Goal: Information Seeking & Learning: Find specific fact

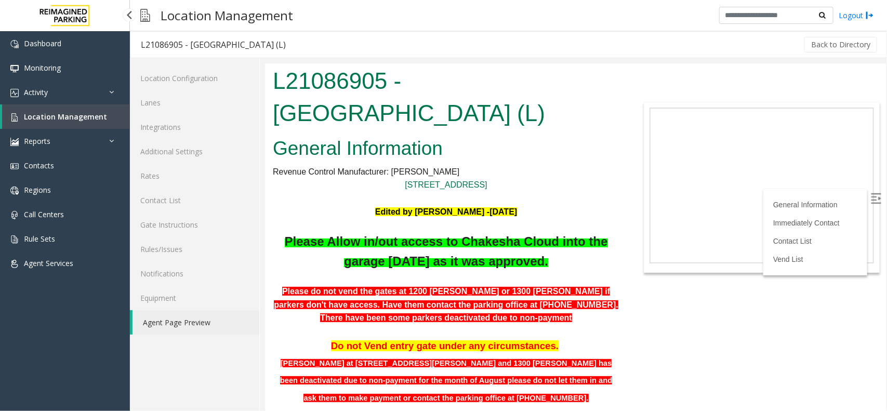
click at [98, 112] on span "Location Management" at bounding box center [65, 117] width 83 height 10
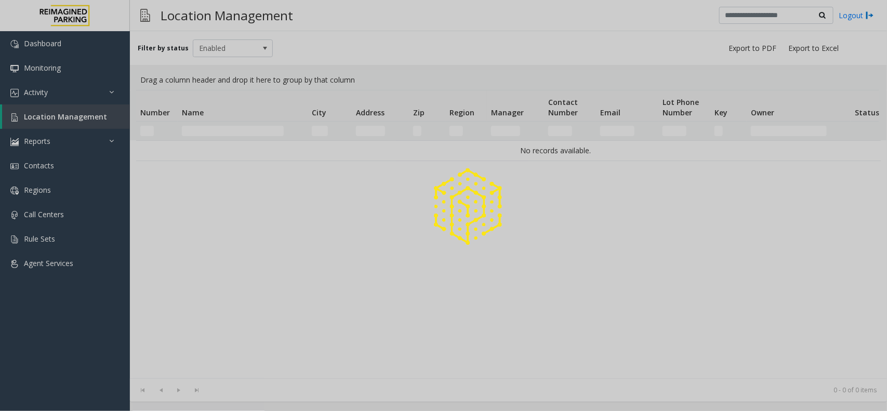
click at [207, 131] on div at bounding box center [443, 205] width 887 height 411
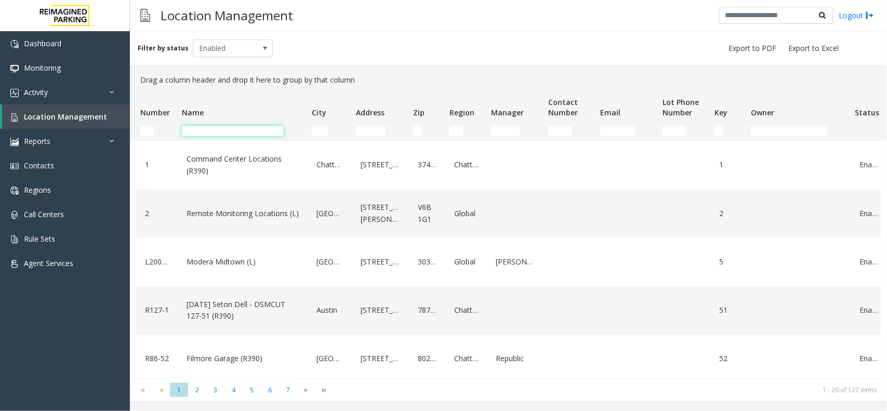
click at [209, 129] on input "Name Filter" at bounding box center [233, 131] width 102 height 10
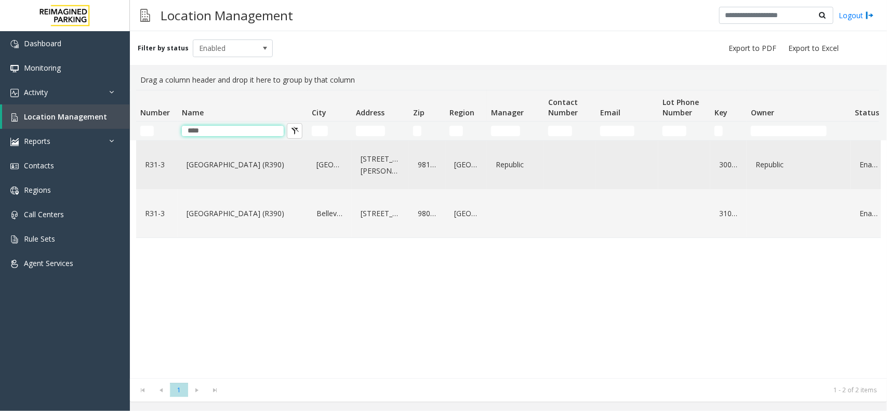
type input "****"
click at [210, 170] on link "[GEOGRAPHIC_DATA] (R390)" at bounding box center [242, 164] width 117 height 17
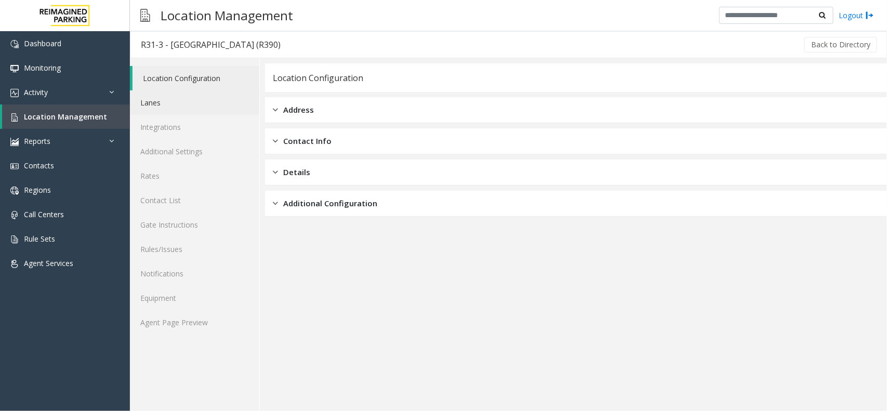
click at [175, 104] on link "Lanes" at bounding box center [194, 102] width 129 height 24
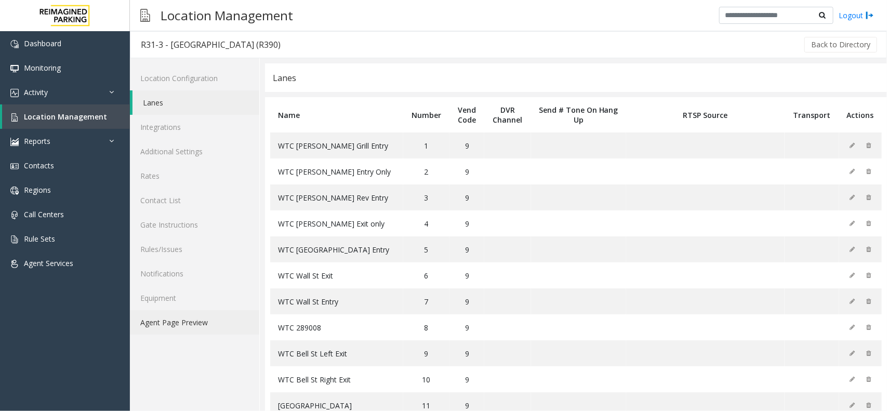
click at [169, 315] on link "Agent Page Preview" at bounding box center [194, 322] width 129 height 24
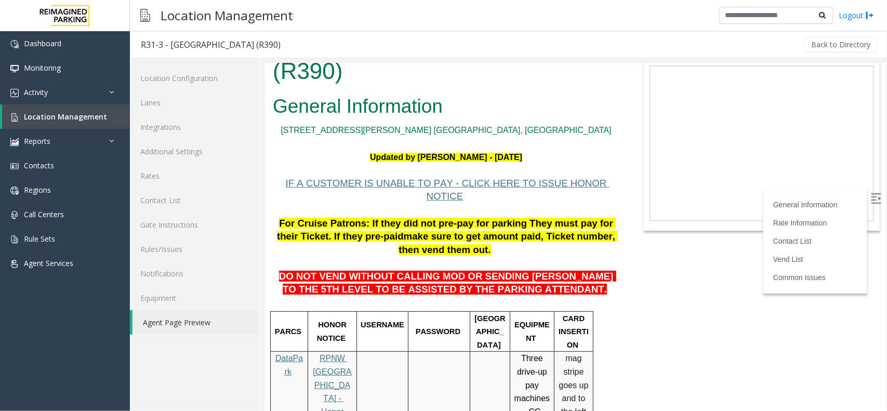
scroll to position [65, 0]
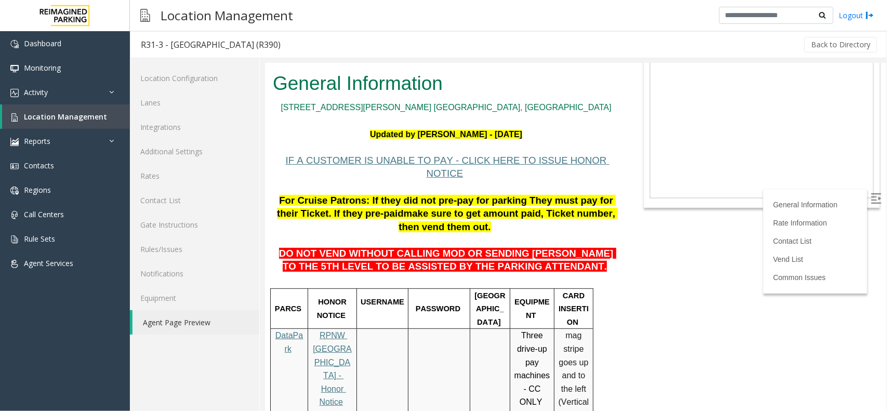
click at [188, 323] on link "Agent Page Preview" at bounding box center [196, 322] width 127 height 24
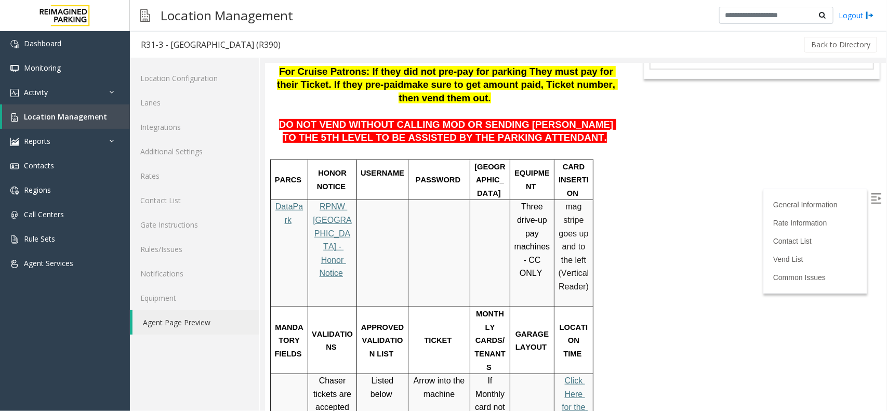
scroll to position [0, 0]
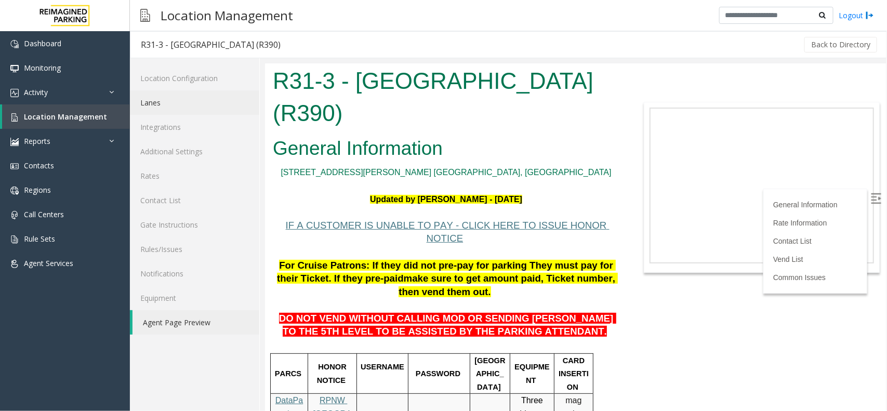
click at [146, 94] on link "Lanes" at bounding box center [194, 102] width 129 height 24
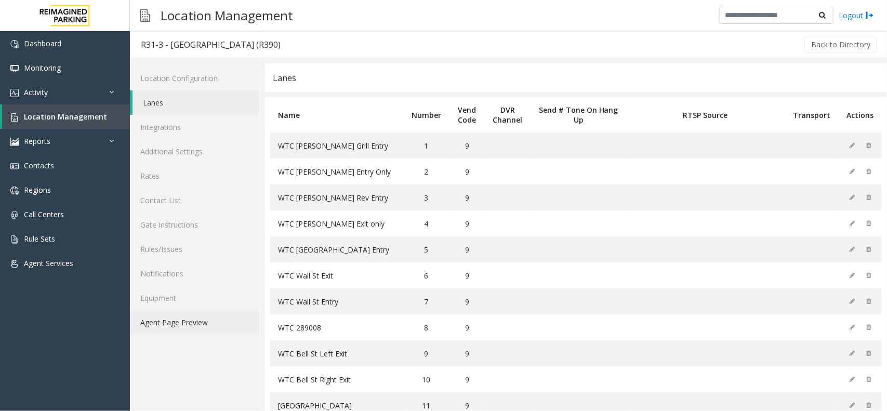
click at [159, 323] on link "Agent Page Preview" at bounding box center [194, 322] width 129 height 24
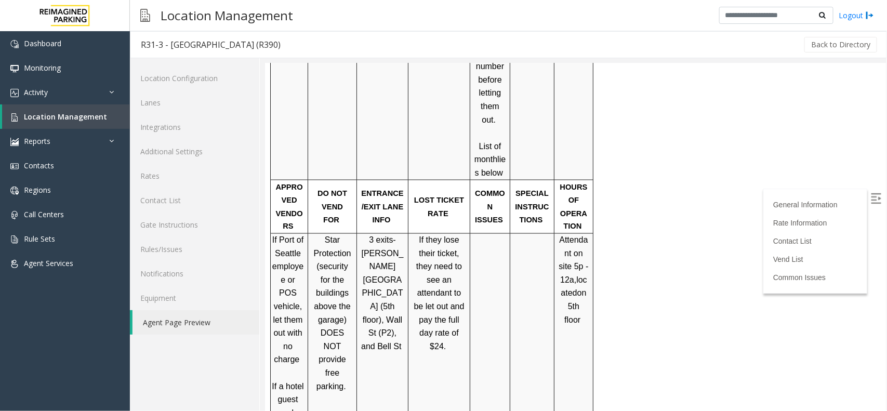
scroll to position [974, 0]
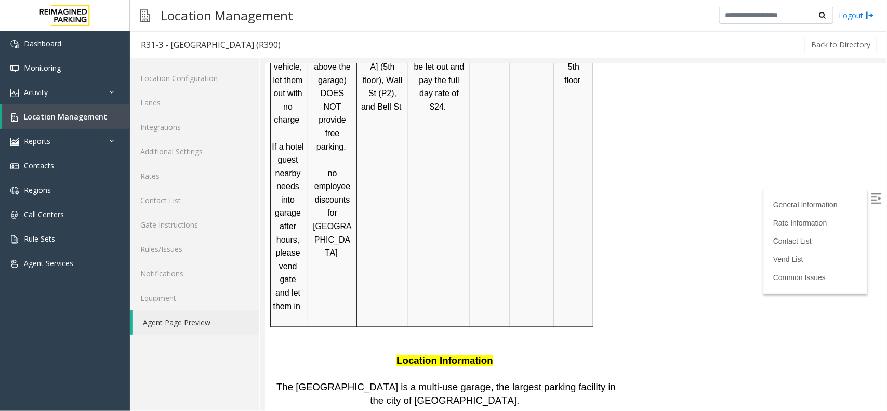
click at [186, 315] on link "Agent Page Preview" at bounding box center [196, 322] width 127 height 24
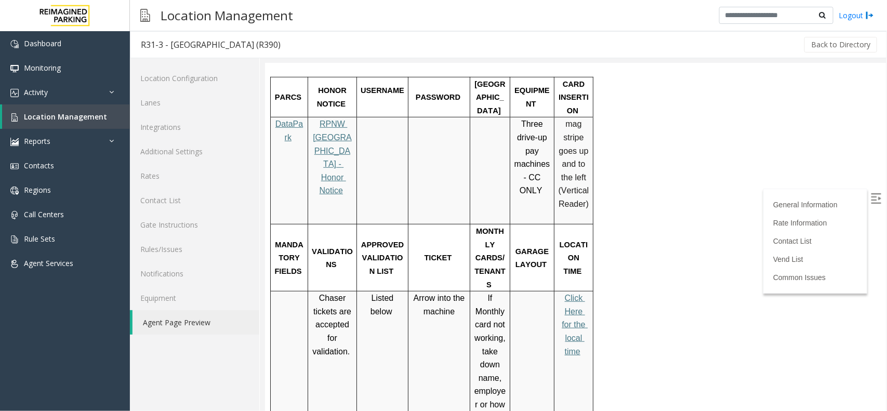
scroll to position [65, 0]
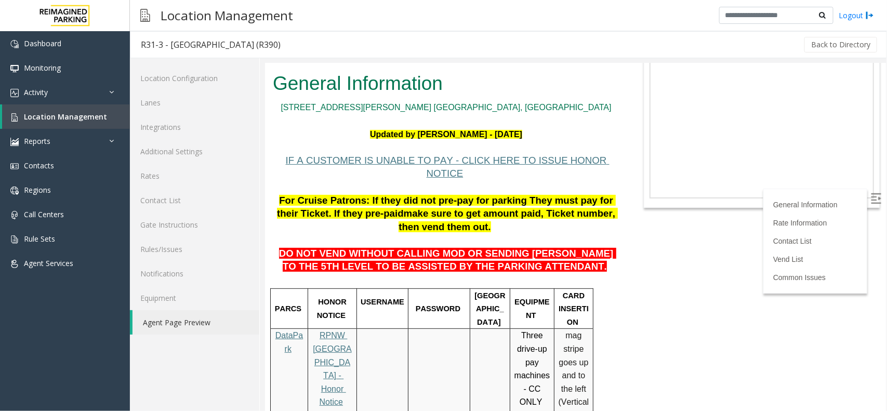
drag, startPoint x: 537, startPoint y: 126, endPoint x: 322, endPoint y: 187, distance: 223.6
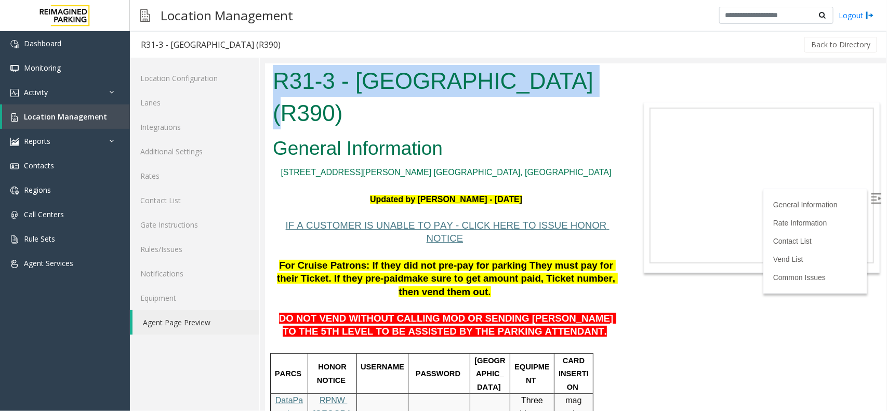
drag, startPoint x: 308, startPoint y: 59, endPoint x: 269, endPoint y: 68, distance: 40.0
click at [269, 68] on div "R31-3 - [GEOGRAPHIC_DATA] (R390)" at bounding box center [446, 98] width 362 height 70
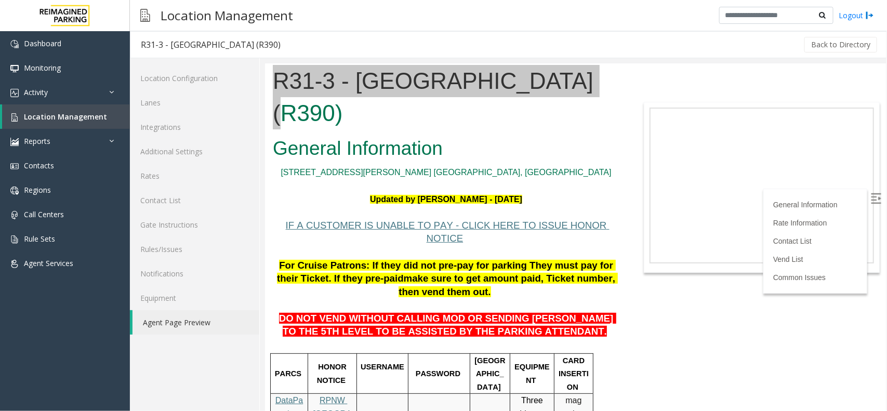
click at [281, 59] on div at bounding box center [573, 234] width 627 height 353
drag, startPoint x: 537, startPoint y: 120, endPoint x: 283, endPoint y: 89, distance: 256.5
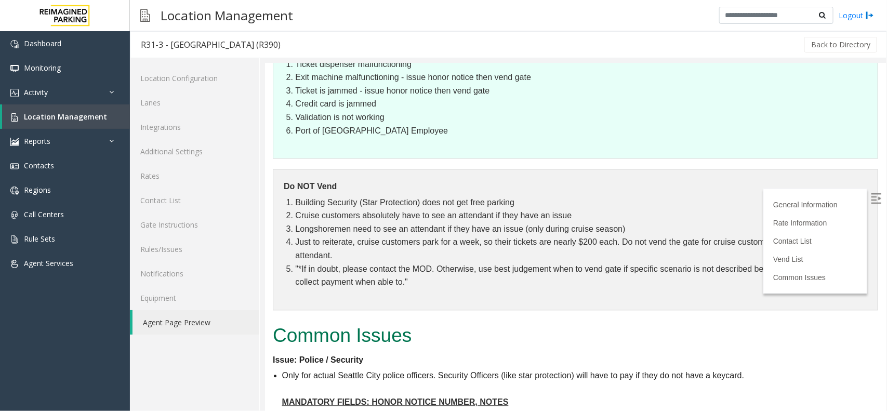
scroll to position [2863, 0]
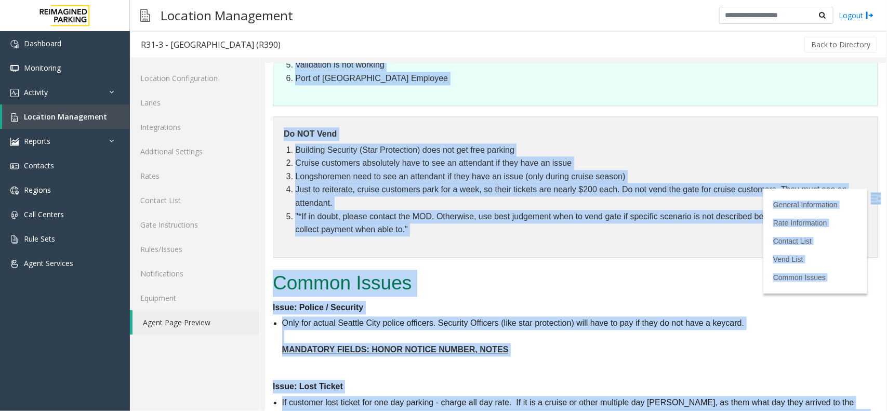
drag, startPoint x: 272, startPoint y: 70, endPoint x: 616, endPoint y: 397, distance: 474.6
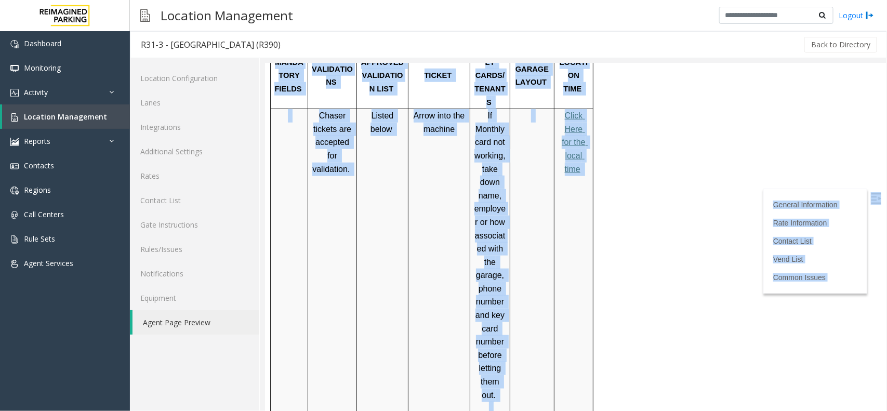
scroll to position [0, 0]
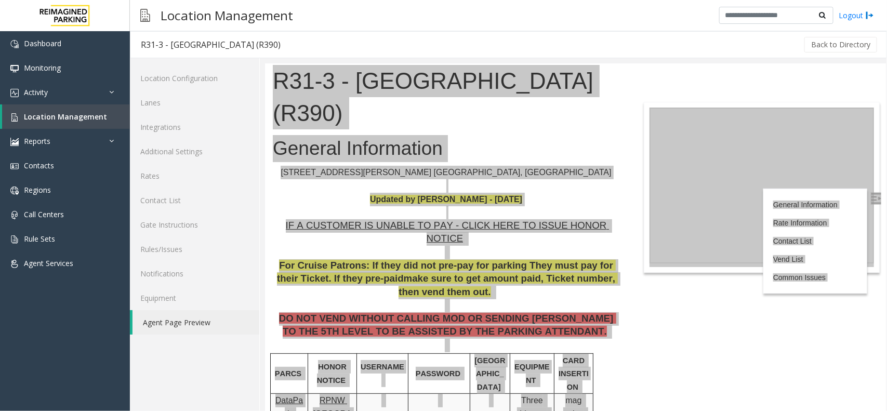
drag, startPoint x: 760, startPoint y: 125, endPoint x: 517, endPoint y: 191, distance: 251.9
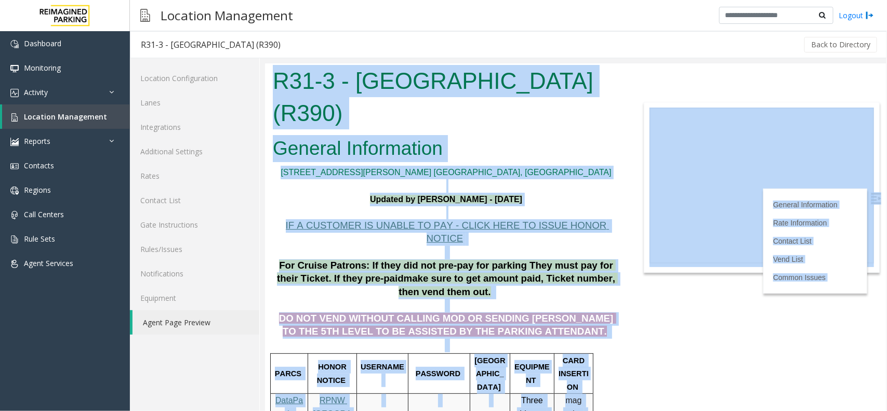
click at [515, 136] on h2 "General Information" at bounding box center [445, 148] width 347 height 27
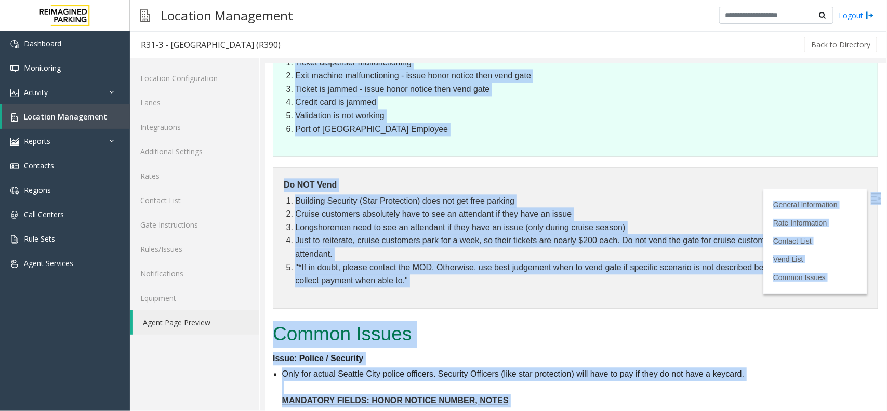
scroll to position [2863, 0]
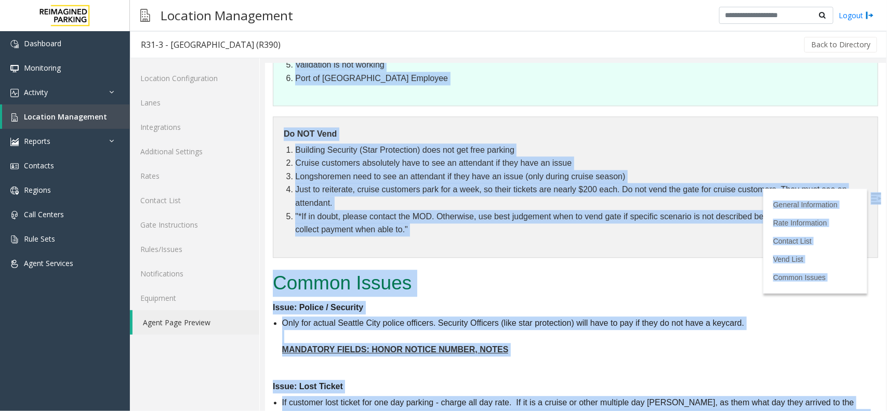
drag, startPoint x: 515, startPoint y: 136, endPoint x: 586, endPoint y: 397, distance: 270.4
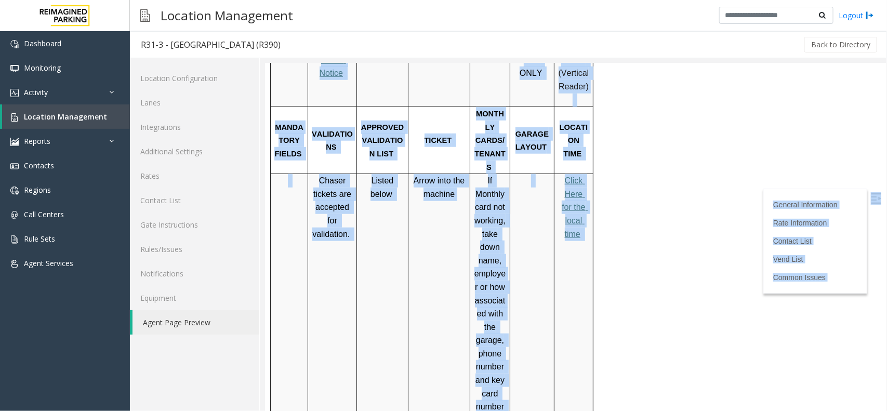
scroll to position [0, 0]
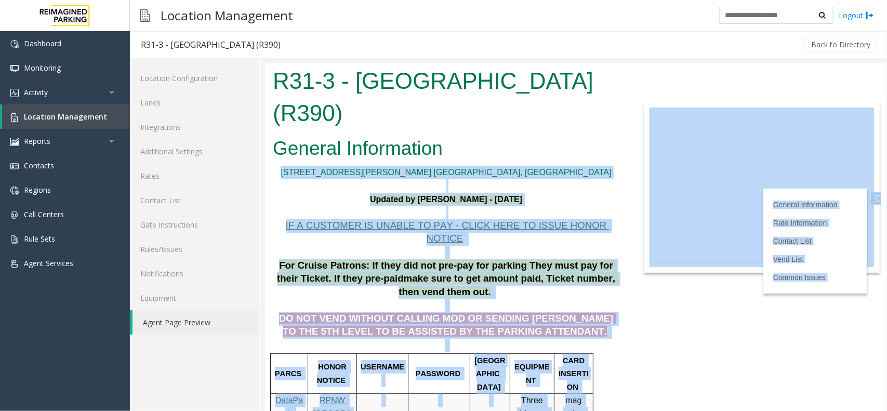
click at [552, 188] on p at bounding box center [445, 186] width 347 height 14
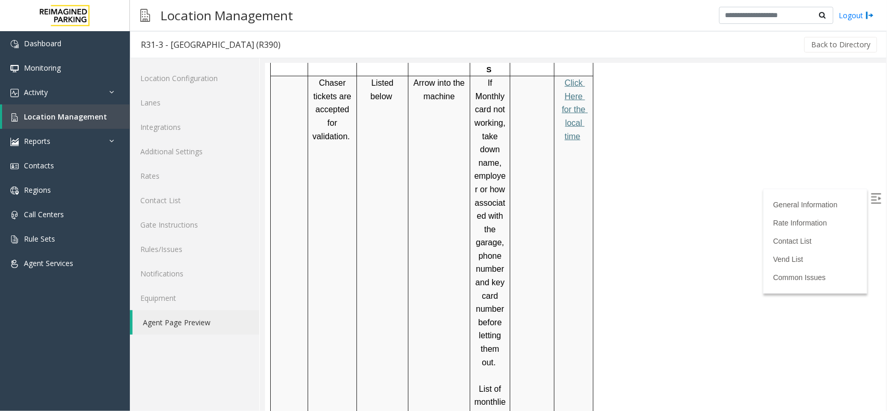
scroll to position [940, 0]
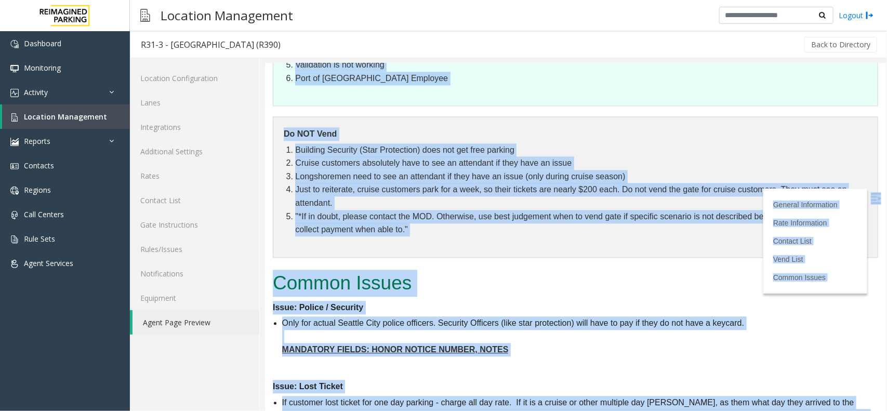
drag, startPoint x: 278, startPoint y: 66, endPoint x: 577, endPoint y: 391, distance: 441.7
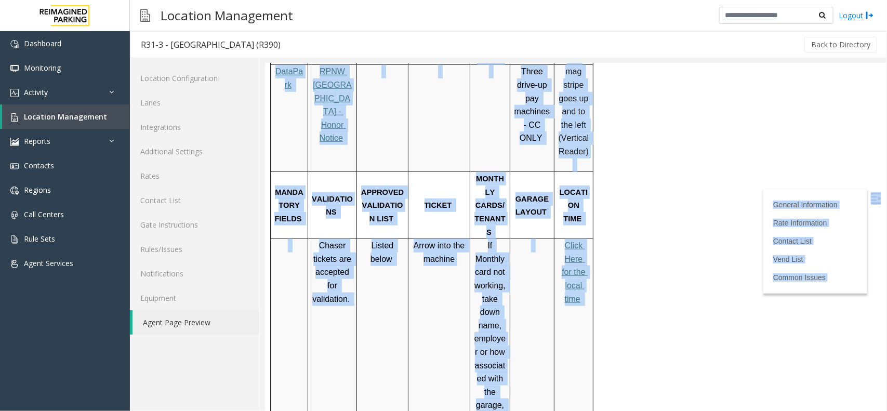
scroll to position [0, 0]
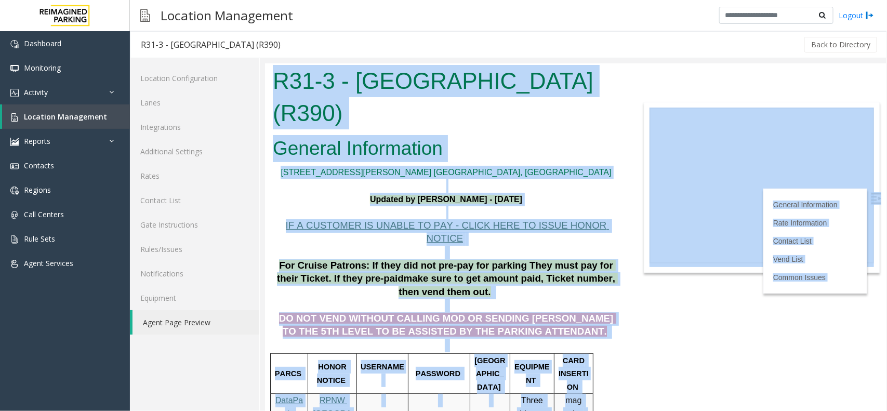
click at [519, 141] on h2 "General Information" at bounding box center [445, 148] width 347 height 27
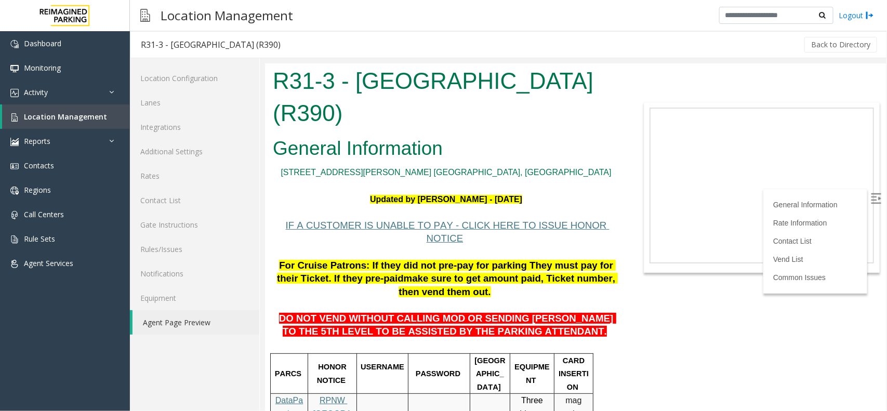
click at [575, 71] on h1 "R31-3 - [GEOGRAPHIC_DATA] (R390)" at bounding box center [445, 96] width 347 height 64
click at [72, 112] on span "Location Management" at bounding box center [65, 117] width 83 height 10
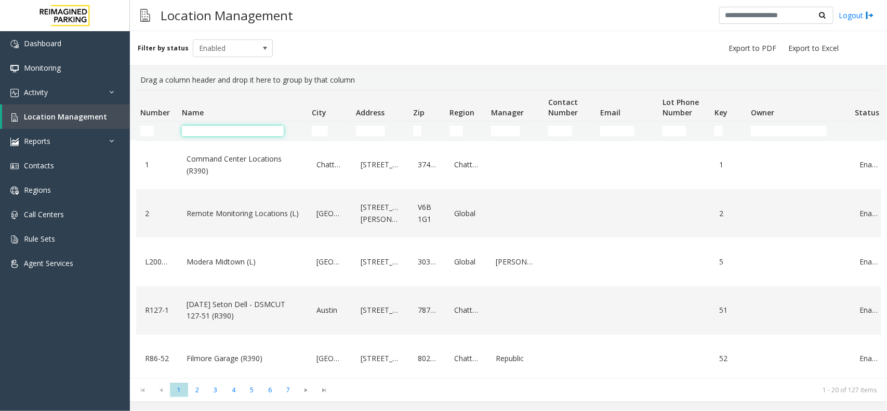
click at [252, 131] on input "Name Filter" at bounding box center [233, 131] width 102 height 10
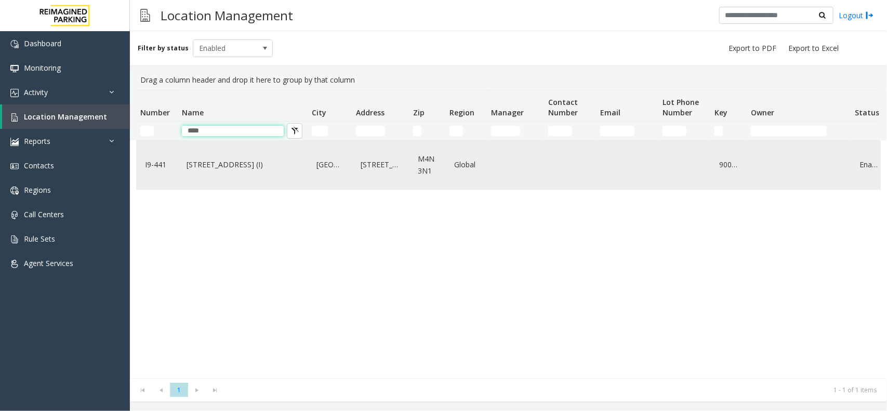
type input "****"
click at [206, 156] on div "[STREET_ADDRESS] (I)" at bounding box center [242, 165] width 117 height 40
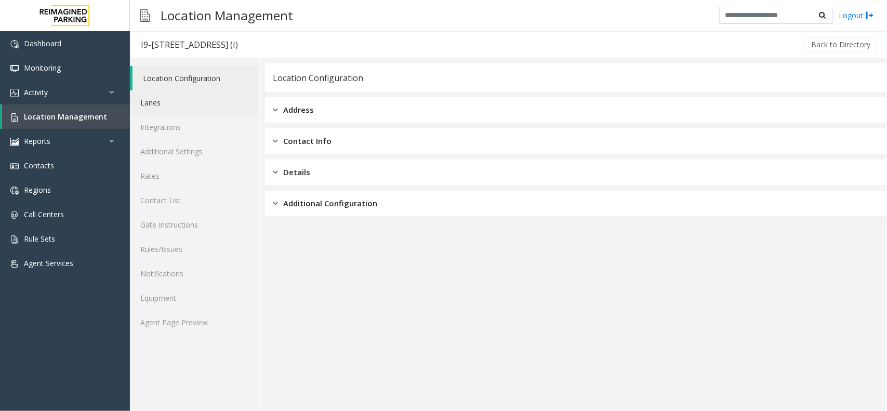
click at [181, 107] on link "Lanes" at bounding box center [194, 102] width 129 height 24
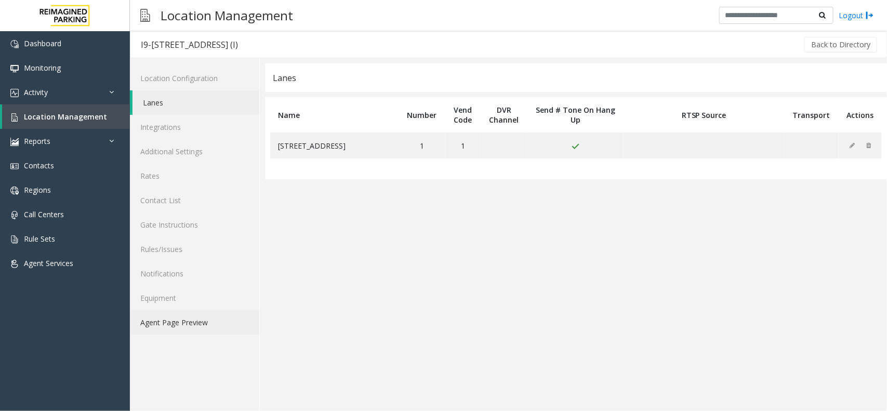
click at [205, 331] on link "Agent Page Preview" at bounding box center [194, 322] width 129 height 24
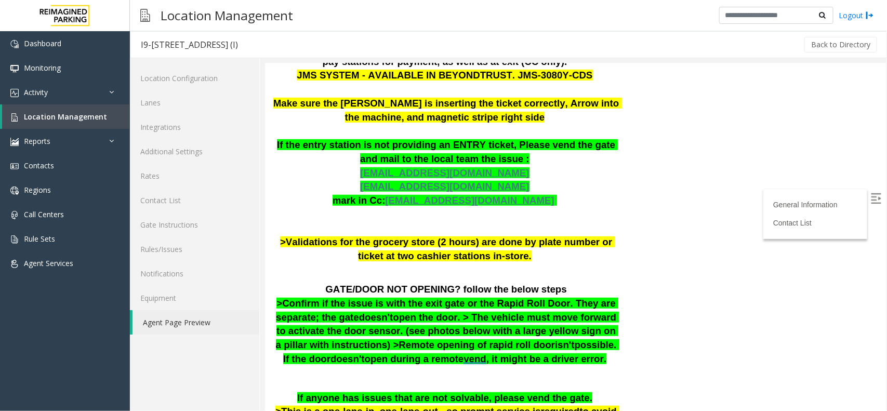
scroll to position [591, 0]
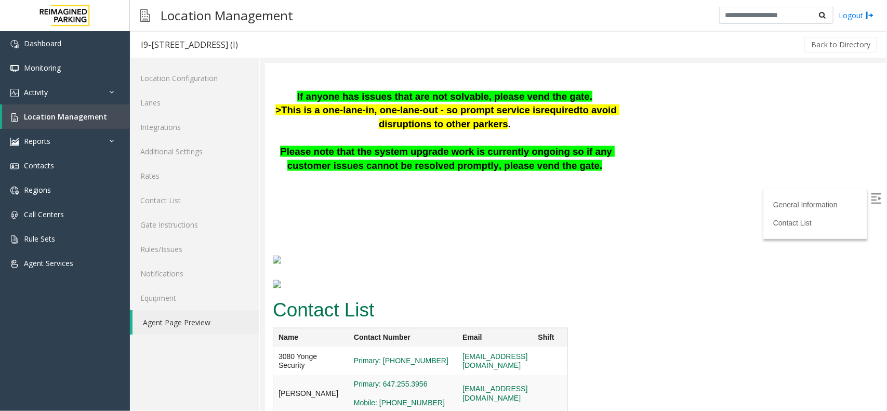
drag, startPoint x: 272, startPoint y: 71, endPoint x: 677, endPoint y: 399, distance: 520.6
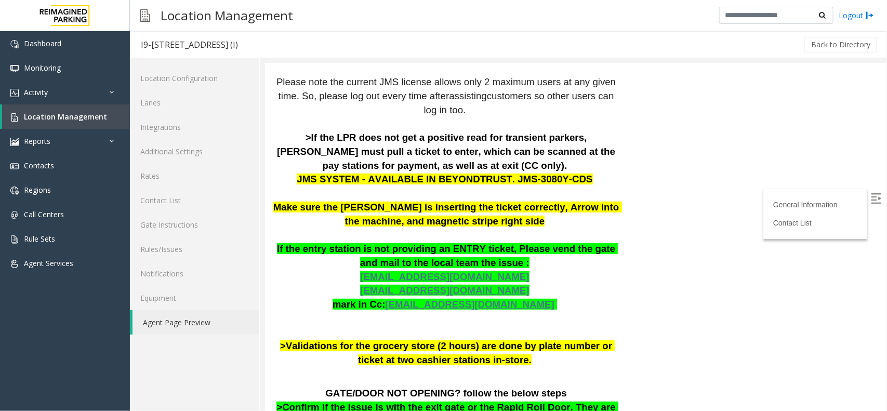
scroll to position [0, 0]
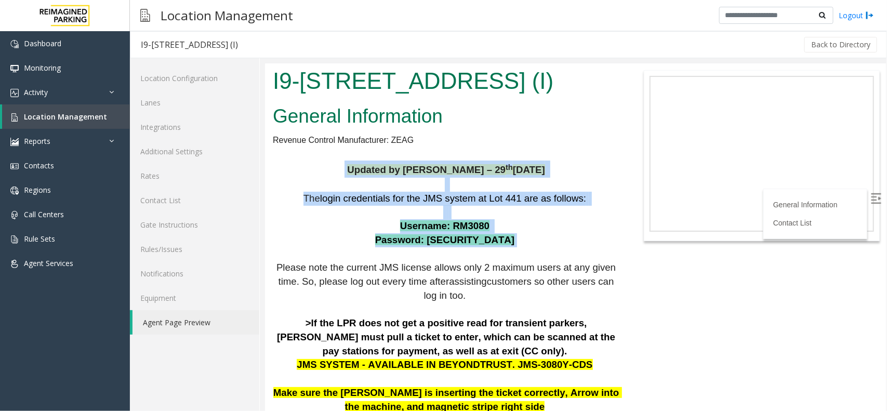
drag, startPoint x: 521, startPoint y: 238, endPoint x: 353, endPoint y: 164, distance: 182.7
click at [502, 233] on p "The login credentials for the JMS system at Lot 441 are as follows: Username: R…" at bounding box center [445, 371] width 347 height 361
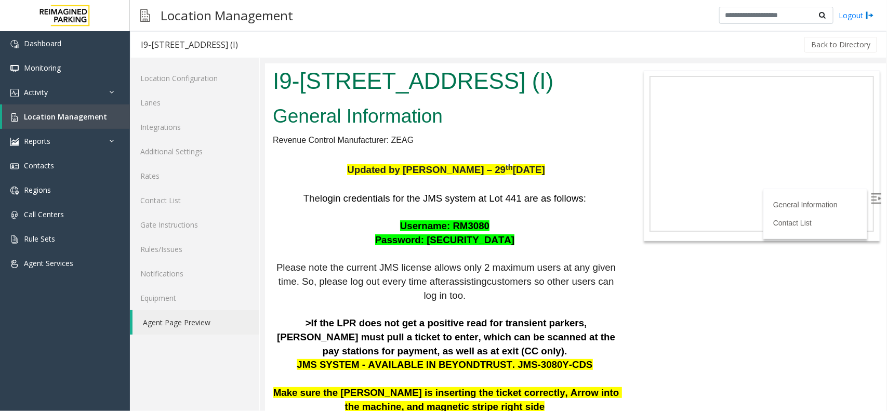
click at [504, 240] on p "The login credentials for the JMS system at Lot 441 are as follows: Username: R…" at bounding box center [445, 371] width 347 height 361
